Goal: Find specific page/section: Find specific page/section

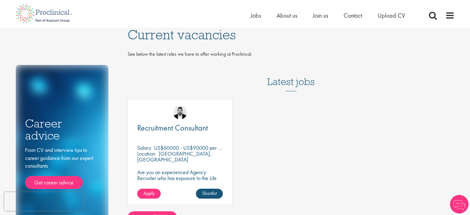
click at [248, 14] on div "Home Jobs About us Join us Contact Upload CV" at bounding box center [232, 11] width 443 height 23
click at [254, 16] on span "Jobs" at bounding box center [255, 15] width 10 height 8
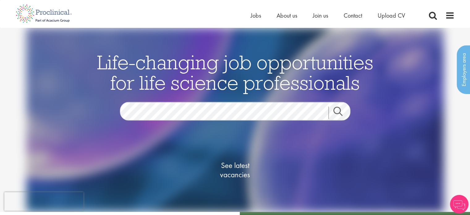
click at [336, 110] on link "Search" at bounding box center [341, 113] width 27 height 12
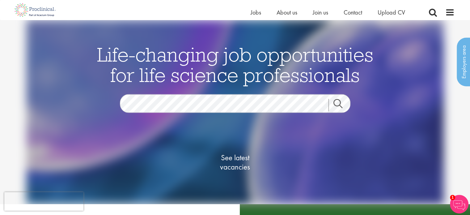
scroll to position [12, 0]
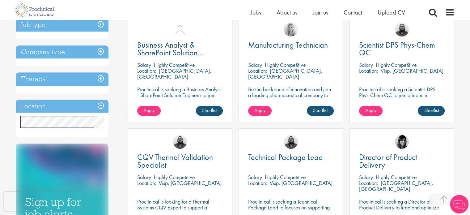
scroll to position [235, 0]
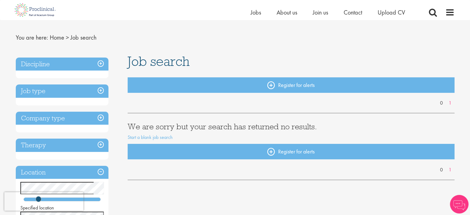
scroll to position [12, 0]
